Goal: Information Seeking & Learning: Learn about a topic

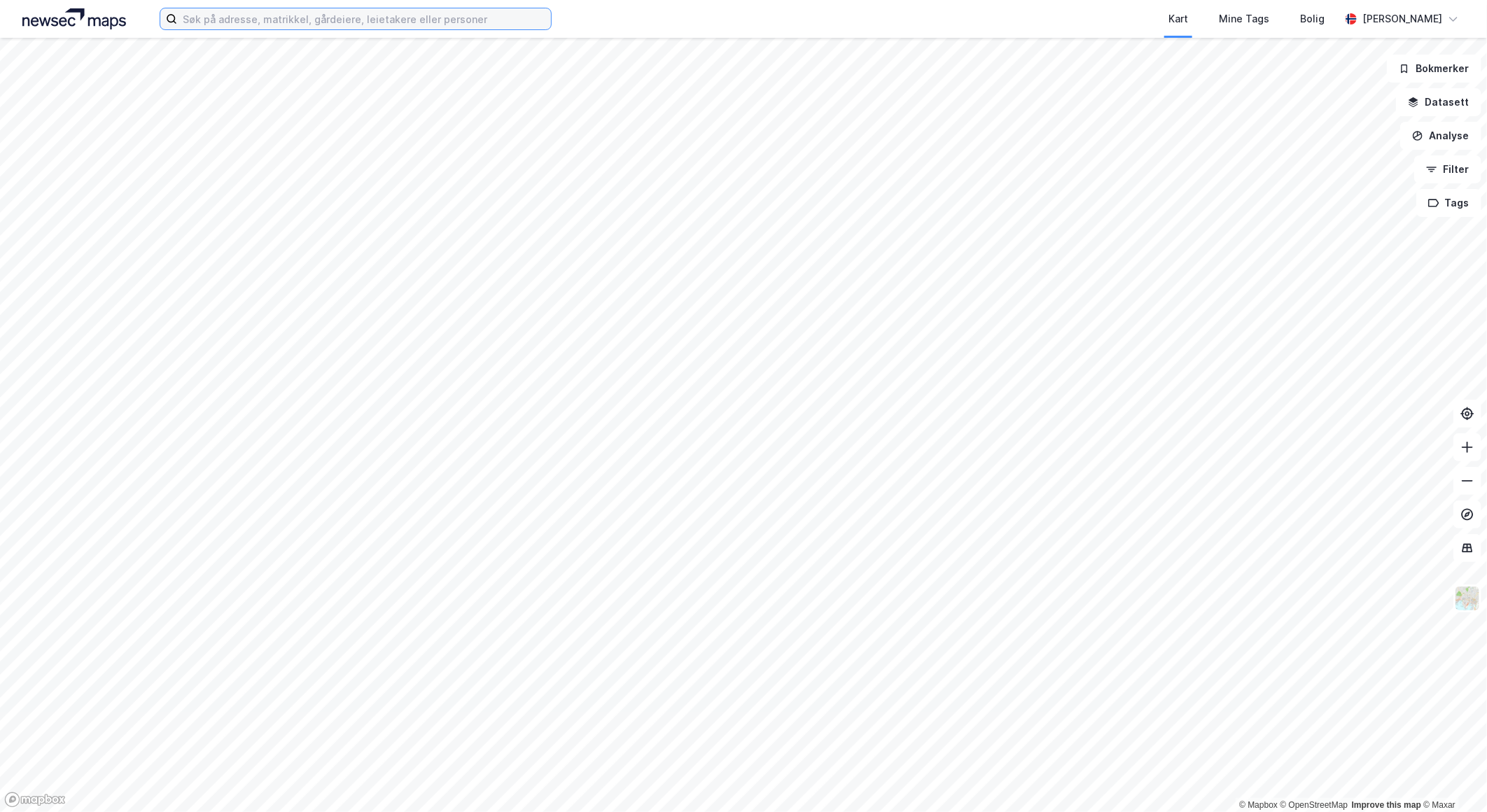
click at [409, 18] on input at bounding box center [364, 19] width 374 height 21
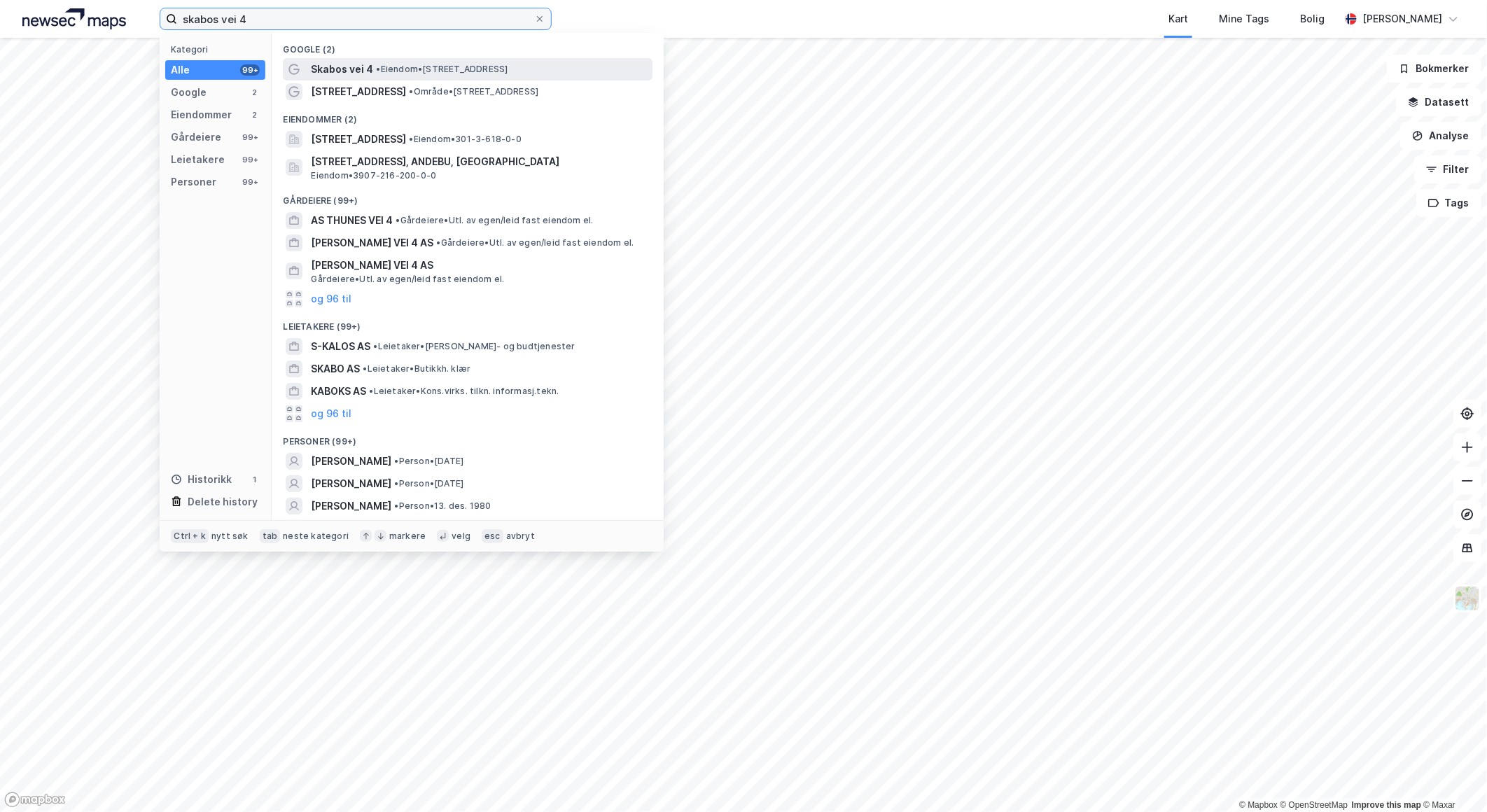
type input "skabos vei 4"
click at [442, 61] on div "Skabos vei 4 • Eiendom • [STREET_ADDRESS]" at bounding box center [480, 69] width 339 height 17
